Goal: Transaction & Acquisition: Obtain resource

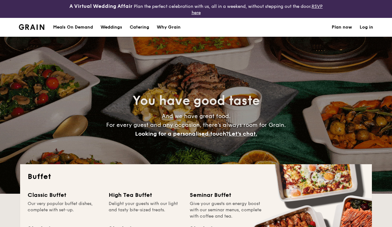
select select
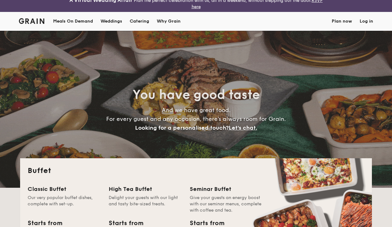
scroll to position [58, 0]
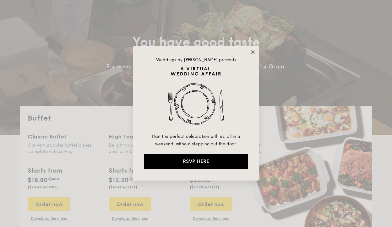
click at [254, 52] on icon at bounding box center [252, 51] width 3 height 3
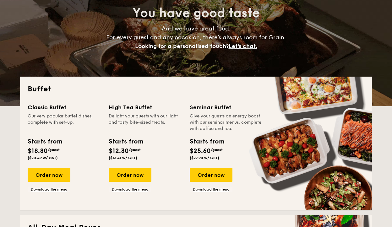
scroll to position [114, 0]
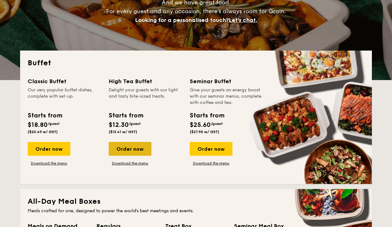
click at [125, 151] on div "Order now" at bounding box center [130, 149] width 43 height 14
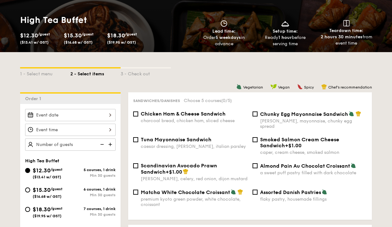
select select
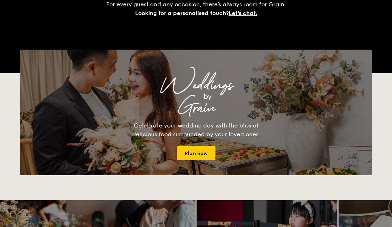
scroll to position [132, 0]
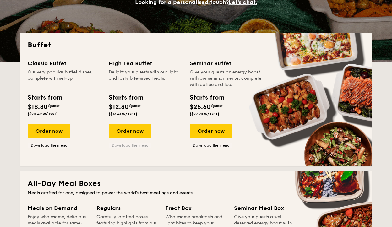
click at [137, 146] on link "Download the menu" at bounding box center [130, 145] width 43 height 5
